Goal: Find specific page/section: Find specific page/section

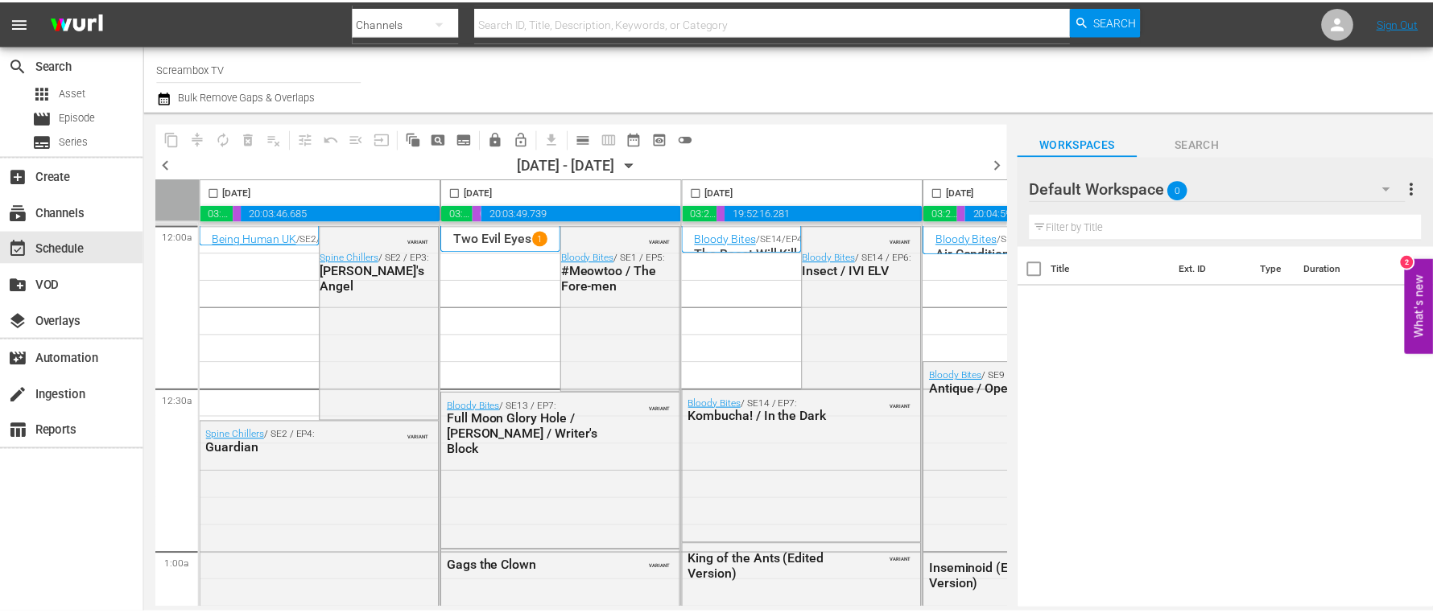
scroll to position [7158, 894]
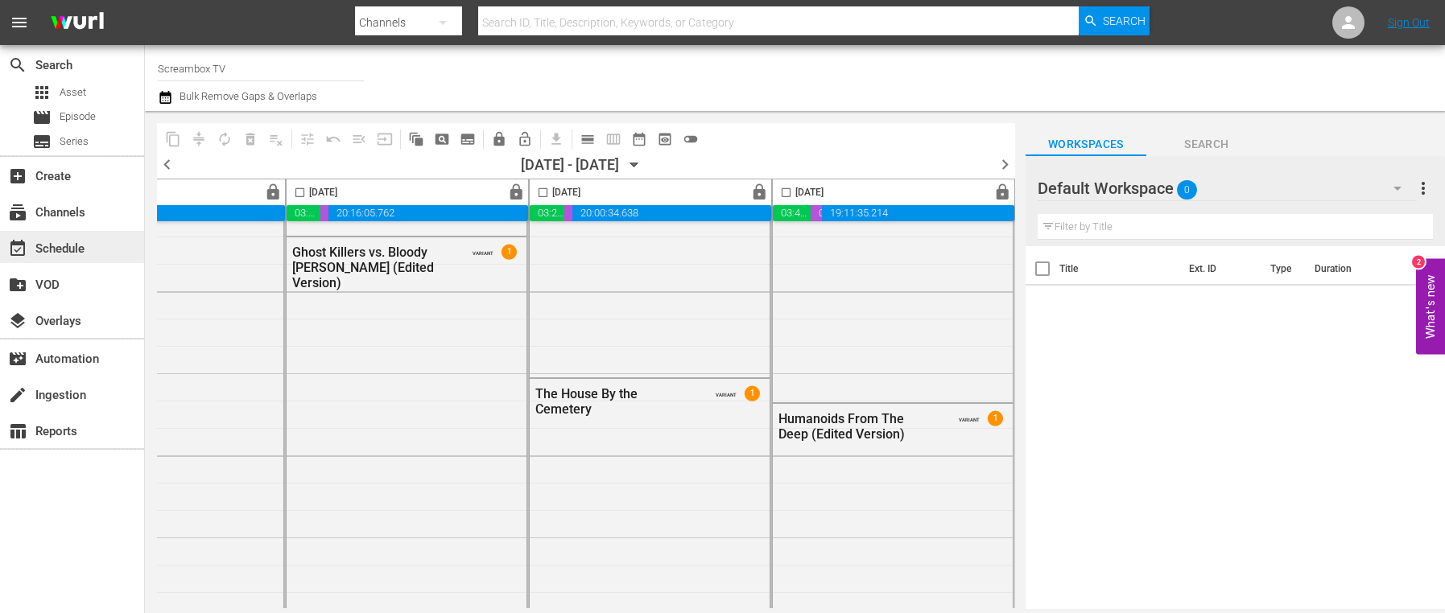
click at [59, 254] on div "event_available Schedule" at bounding box center [45, 246] width 90 height 14
click at [54, 205] on div "subscriptions Channels" at bounding box center [45, 210] width 90 height 14
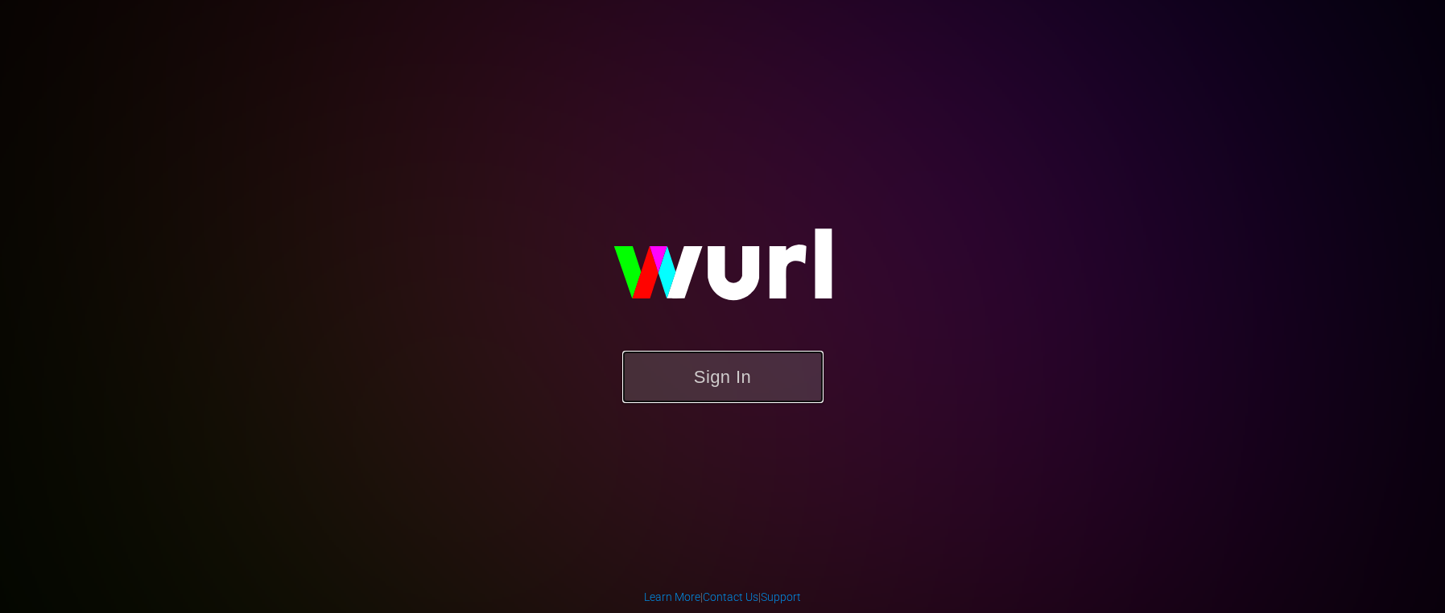
click at [708, 366] on button "Sign In" at bounding box center [722, 377] width 201 height 52
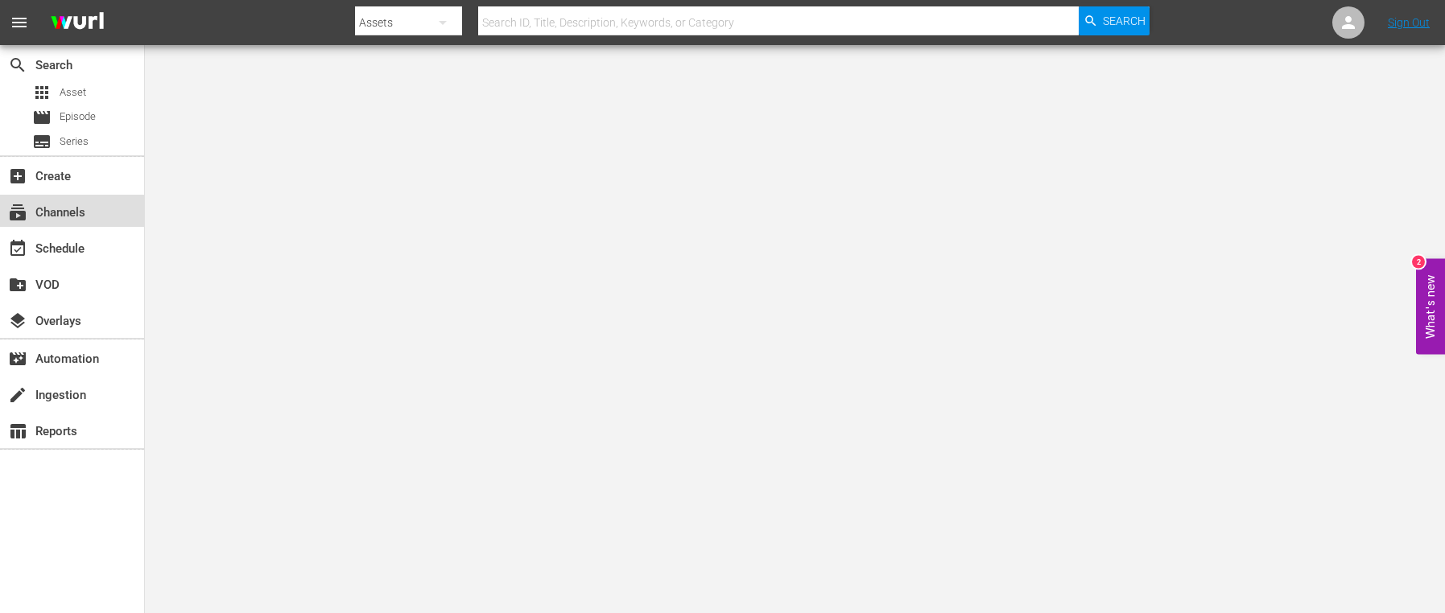
click at [60, 212] on div "subscriptions Channels" at bounding box center [45, 210] width 90 height 14
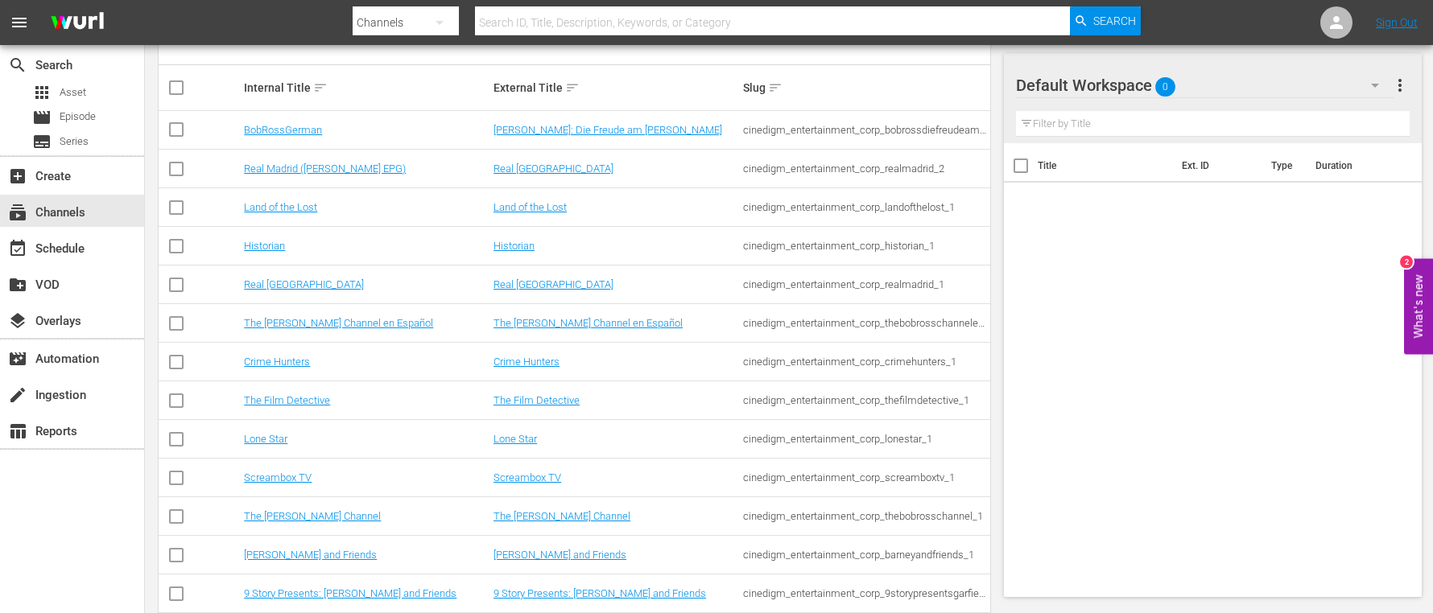
scroll to position [161, 0]
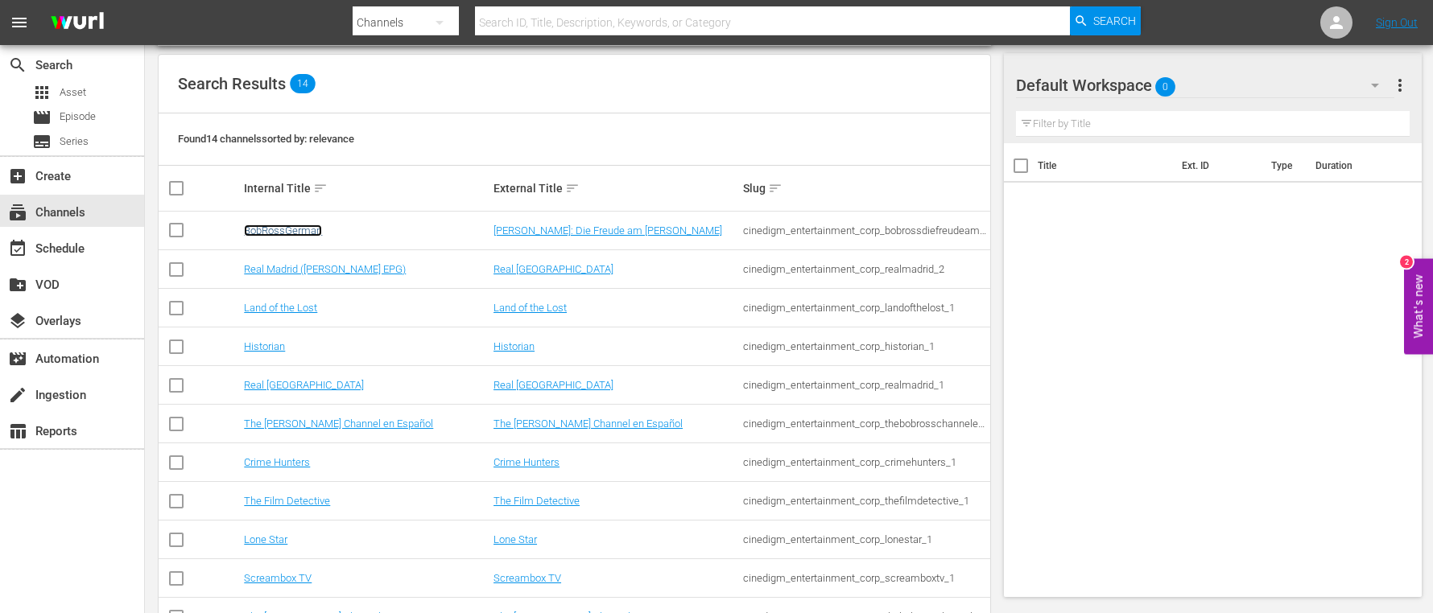
click at [309, 227] on link "BobRossGerman" at bounding box center [283, 231] width 78 height 12
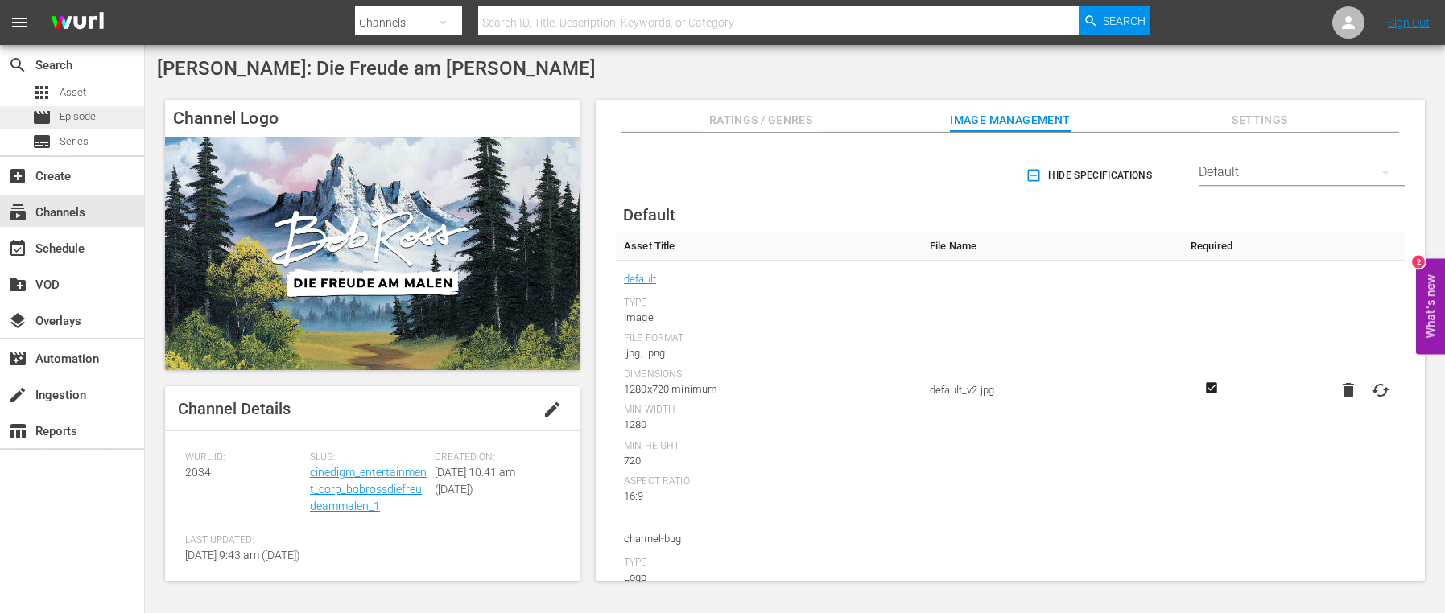
click at [85, 116] on span "Episode" at bounding box center [78, 117] width 36 height 16
